Goal: Find specific page/section

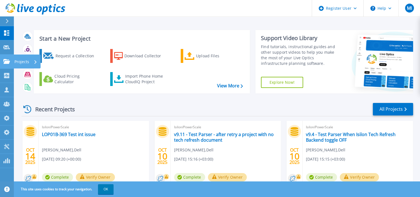
click at [3, 64] on link "Projects Projects" at bounding box center [7, 61] width 14 height 14
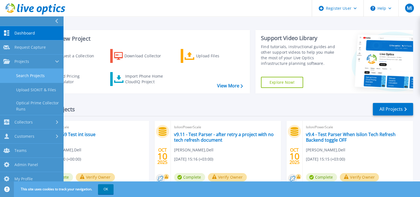
click at [29, 73] on link "Search Projects" at bounding box center [31, 76] width 63 height 14
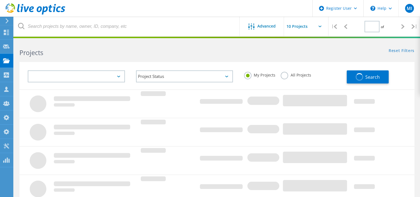
type input "1"
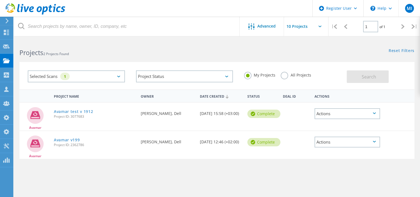
click at [76, 144] on span "Project ID: 2362786" at bounding box center [94, 144] width 81 height 3
copy span "2362786"
click at [74, 138] on link "Avamar v199" at bounding box center [67, 140] width 26 height 4
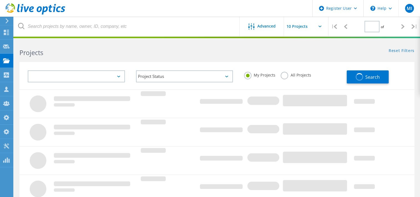
type input "1"
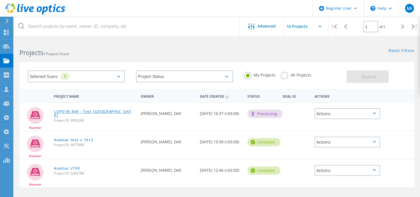
click at [74, 110] on link "LOP01B-348 - Test New Avamar" at bounding box center [94, 113] width 81 height 8
